Goal: Check status: Check status

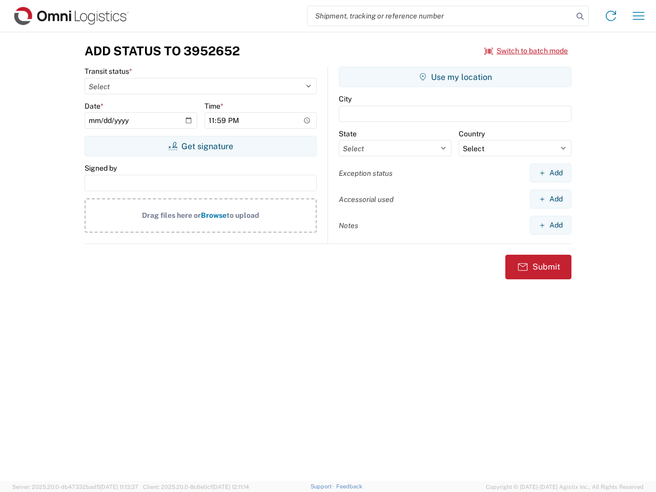
click at [440, 16] on input "search" at bounding box center [439, 15] width 265 height 19
click at [580, 16] on icon at bounding box center [580, 16] width 14 height 14
click at [610, 16] on icon at bounding box center [610, 16] width 16 height 16
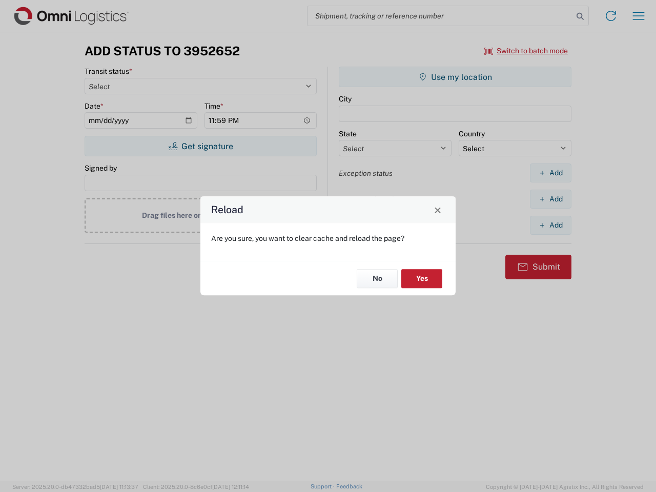
click at [638, 16] on div "Reload Are you sure, you want to clear cache and reload the page? No Yes" at bounding box center [328, 246] width 656 height 492
click at [526, 51] on div "Reload Are you sure, you want to clear cache and reload the page? No Yes" at bounding box center [328, 246] width 656 height 492
click at [200, 146] on div "Reload Are you sure, you want to clear cache and reload the page? No Yes" at bounding box center [328, 246] width 656 height 492
click at [455, 77] on div "Reload Are you sure, you want to clear cache and reload the page? No Yes" at bounding box center [328, 246] width 656 height 492
click at [550, 173] on div "Reload Are you sure, you want to clear cache and reload the page? No Yes" at bounding box center [328, 246] width 656 height 492
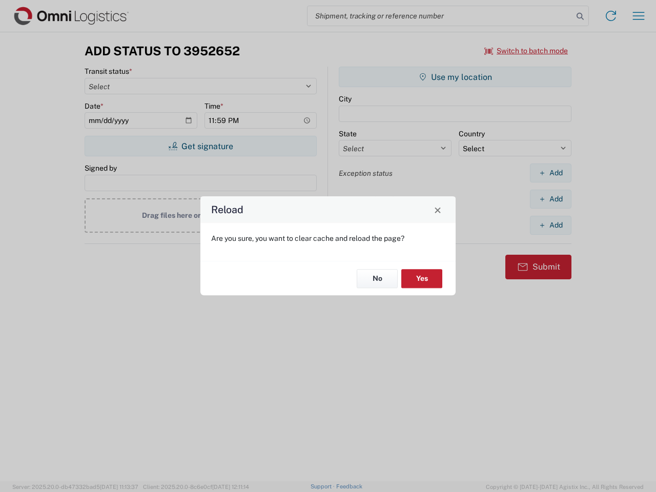
click at [550, 199] on div "Reload Are you sure, you want to clear cache and reload the page? No Yes" at bounding box center [328, 246] width 656 height 492
click at [550, 225] on div "Reload Are you sure, you want to clear cache and reload the page? No Yes" at bounding box center [328, 246] width 656 height 492
